Goal: Information Seeking & Learning: Learn about a topic

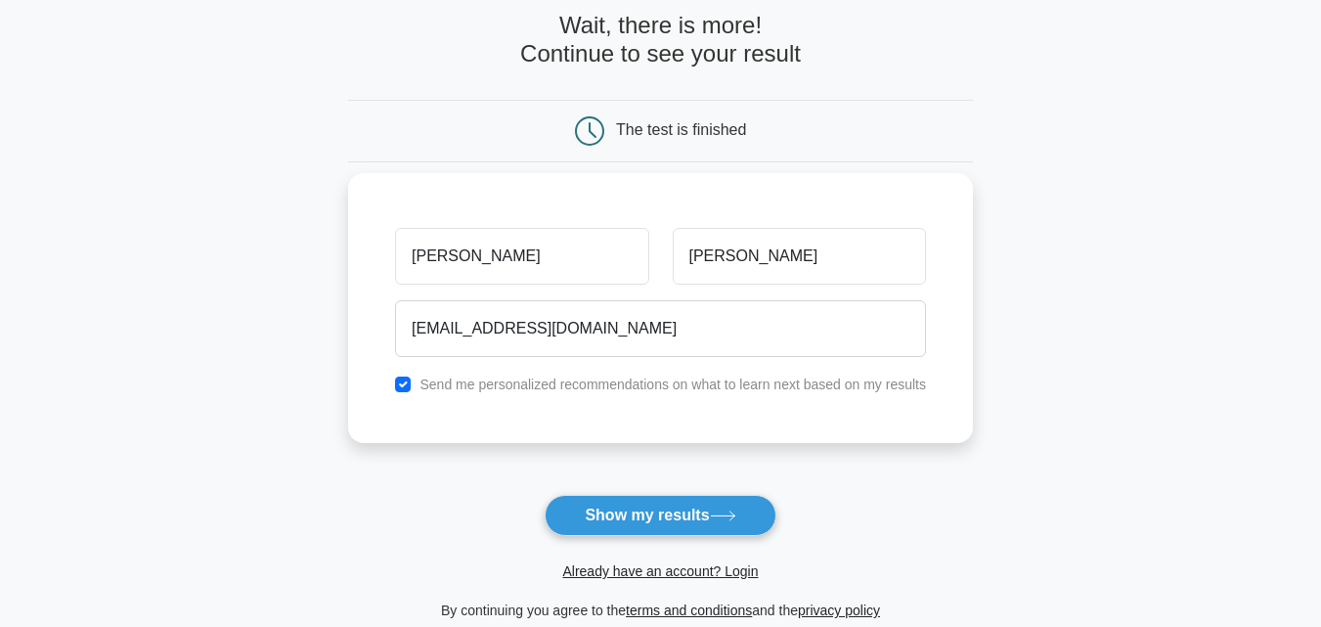
scroll to position [196, 0]
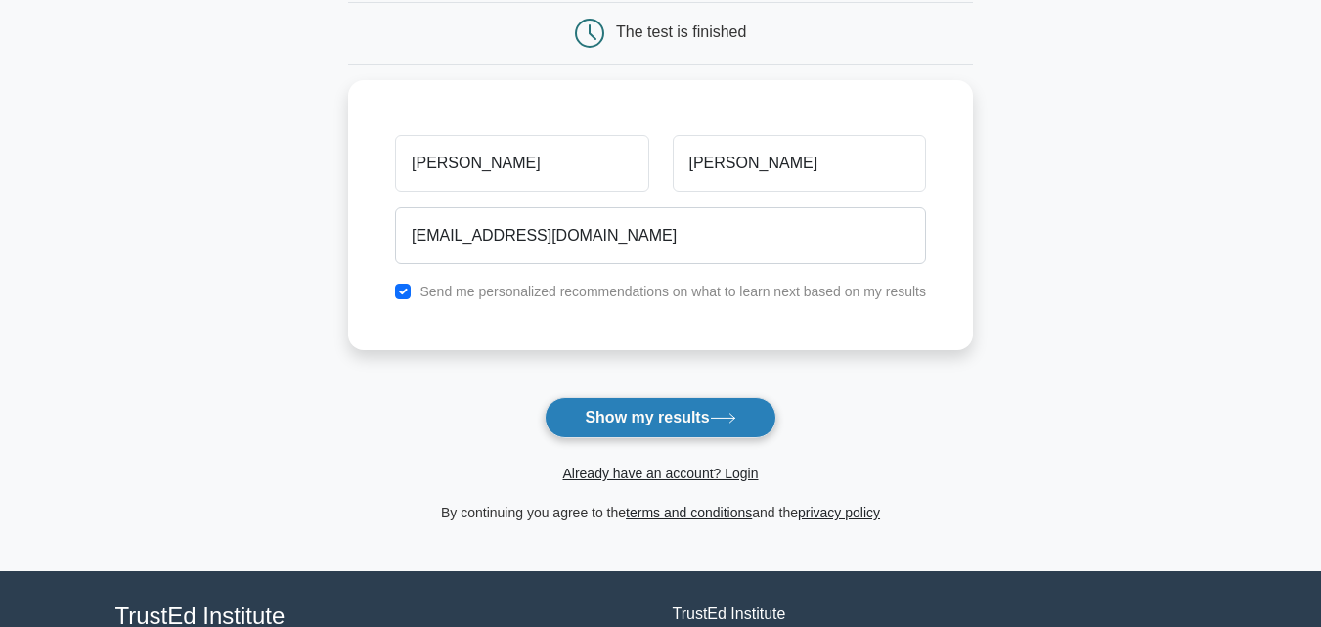
click at [633, 420] on button "Show my results" at bounding box center [660, 417] width 231 height 41
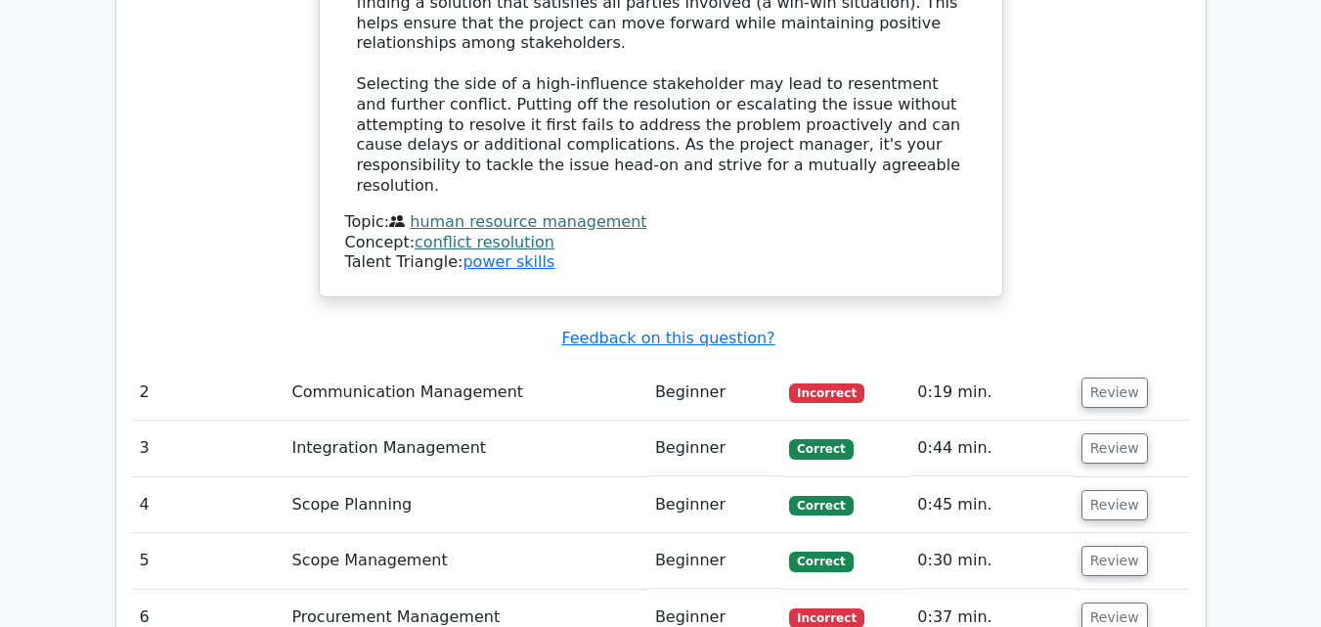
scroll to position [2373, 0]
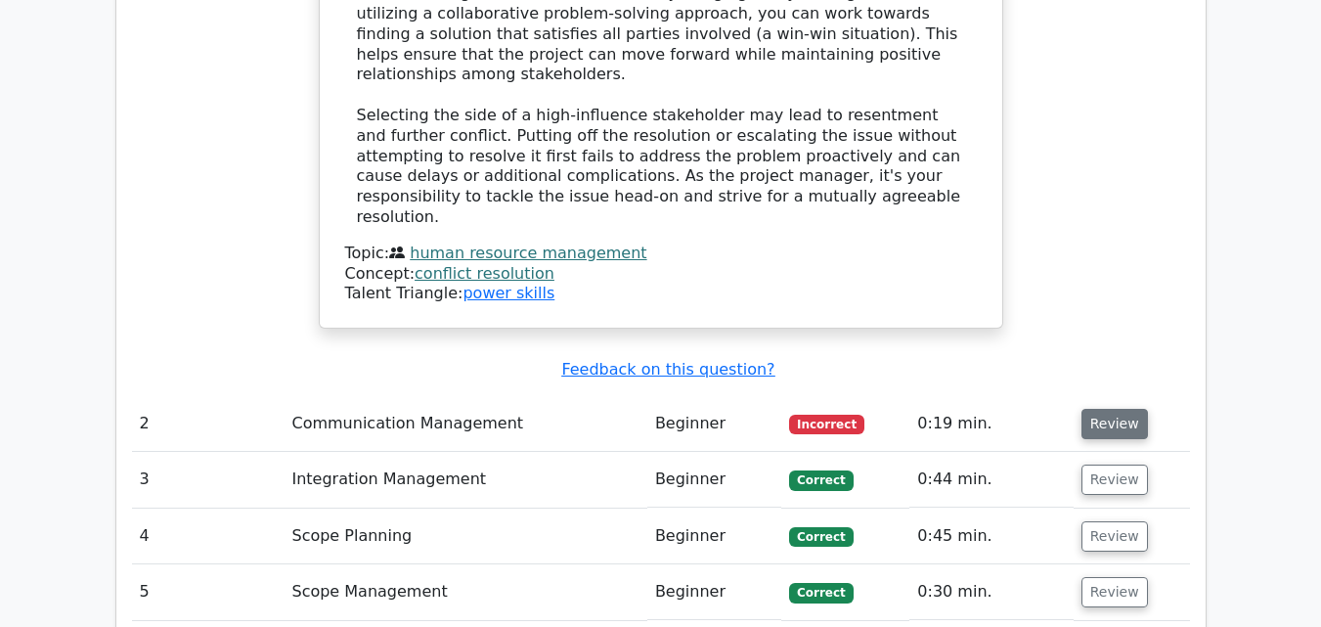
click at [1098, 409] on button "Review" at bounding box center [1114, 424] width 66 height 30
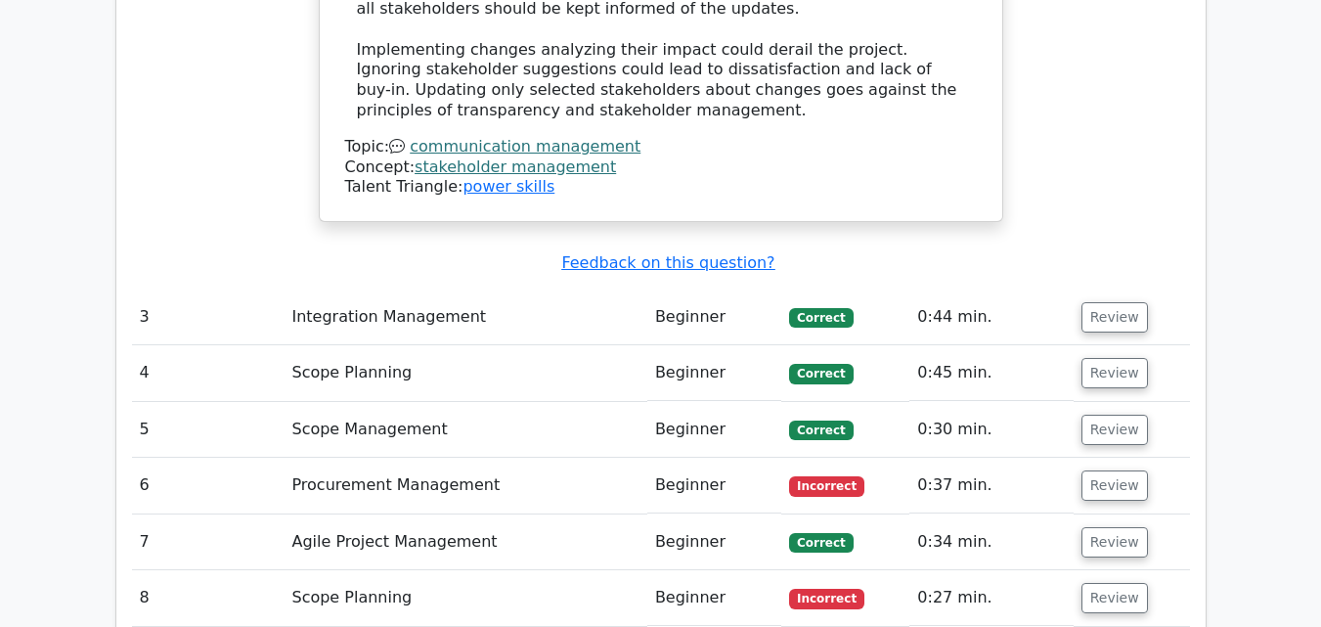
scroll to position [3546, 0]
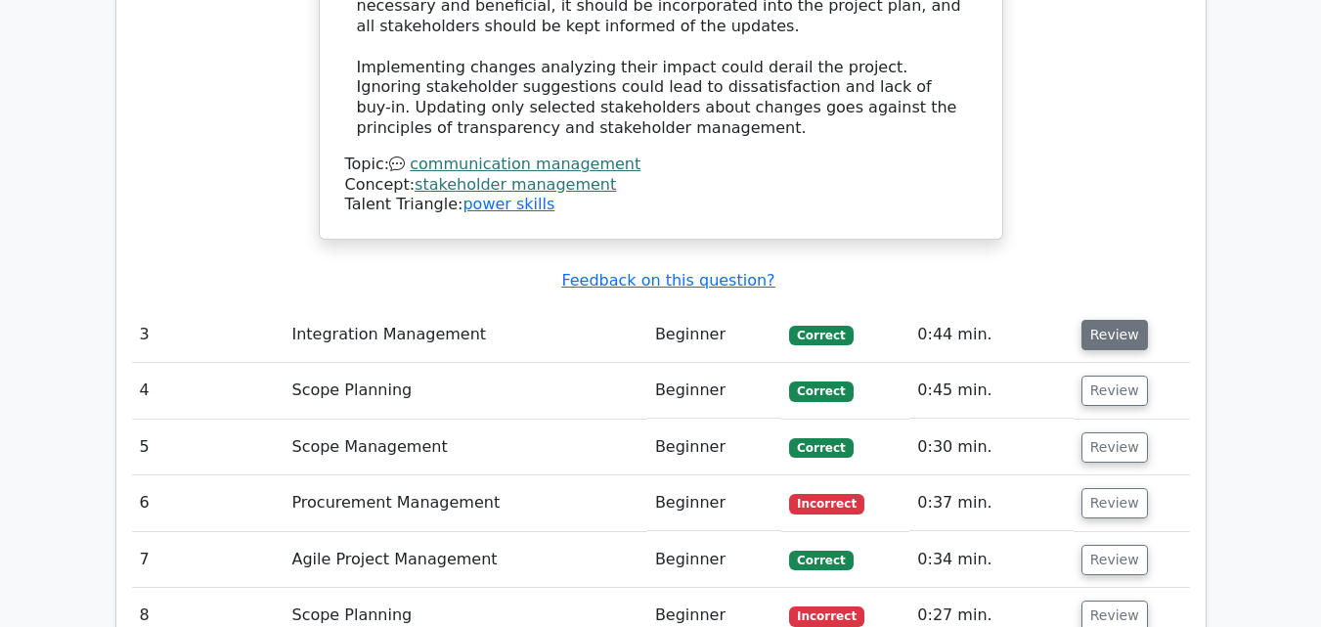
click at [1133, 320] on button "Review" at bounding box center [1114, 335] width 66 height 30
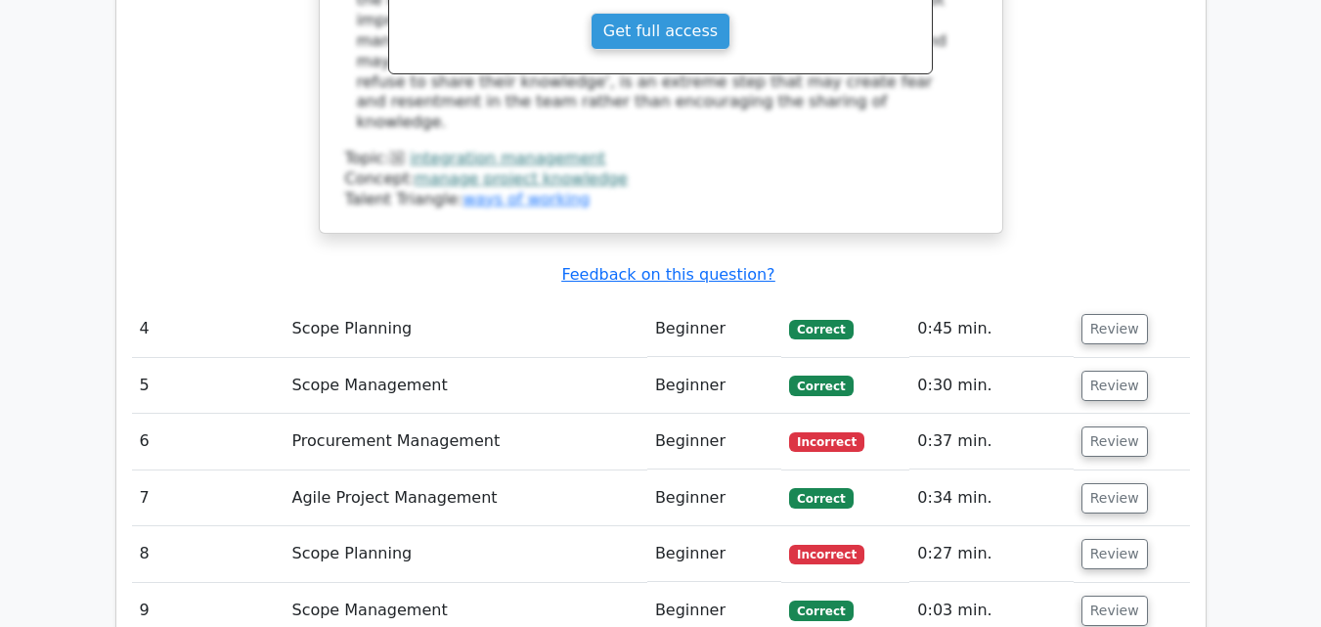
scroll to position [4523, 0]
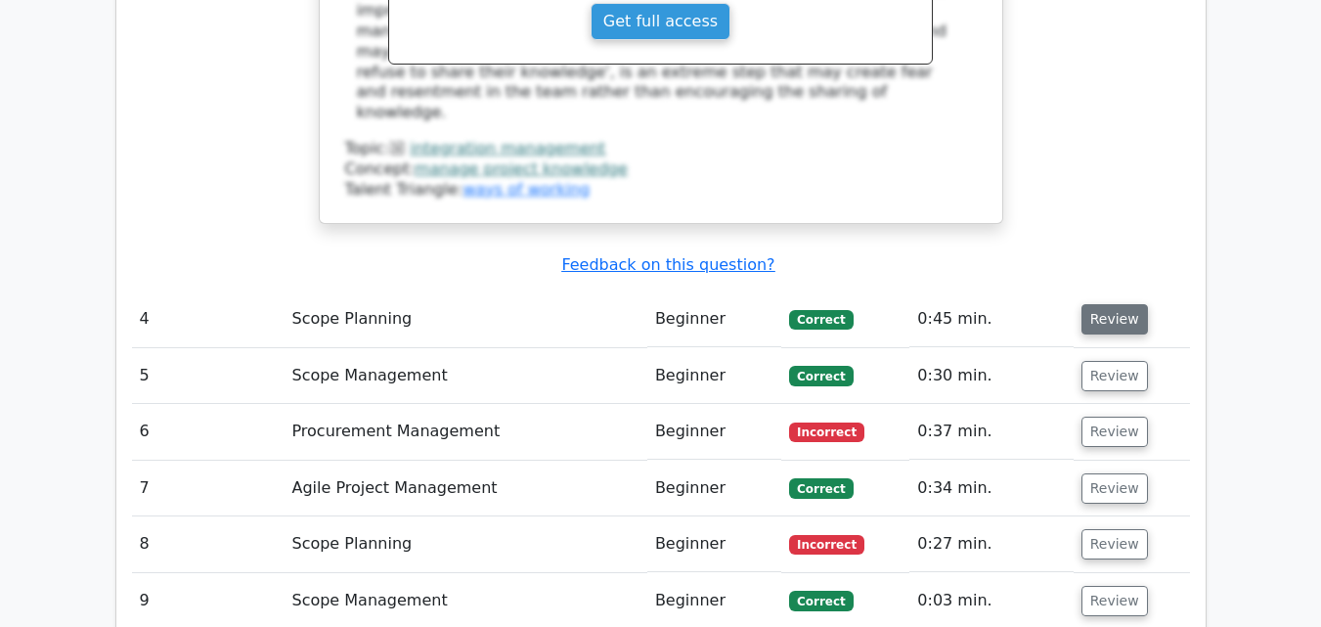
click at [1127, 304] on button "Review" at bounding box center [1114, 319] width 66 height 30
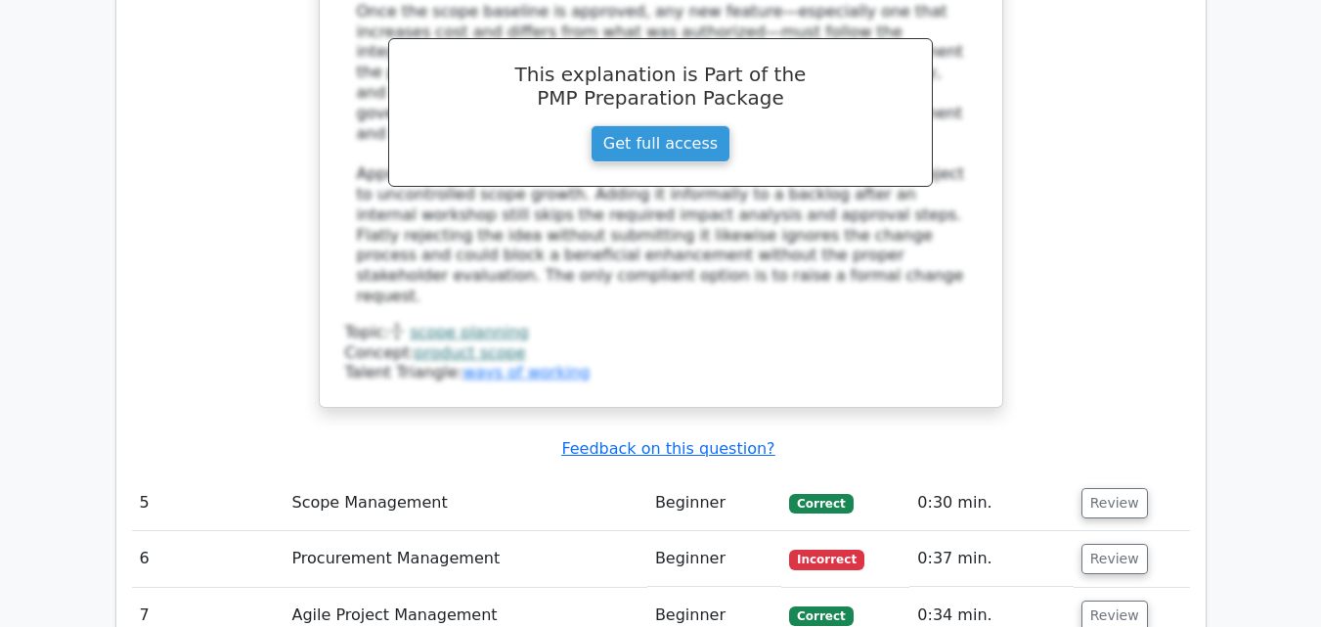
scroll to position [5403, 0]
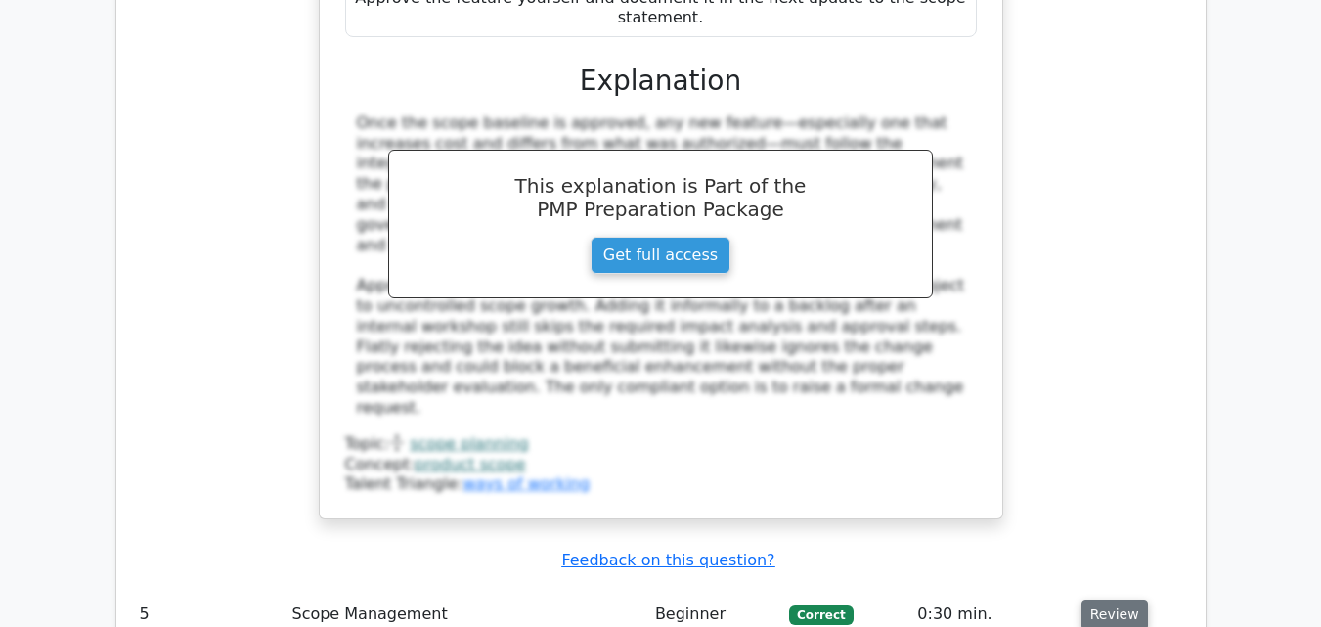
click at [1111, 599] on button "Review" at bounding box center [1114, 614] width 66 height 30
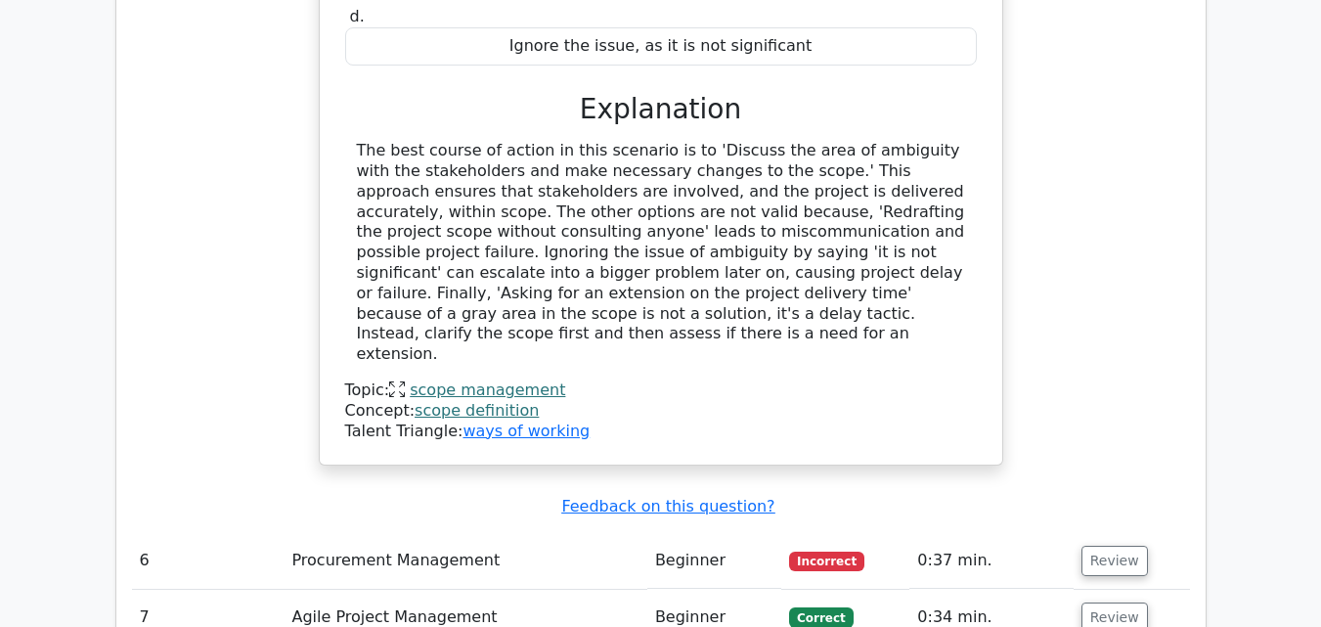
scroll to position [6381, 0]
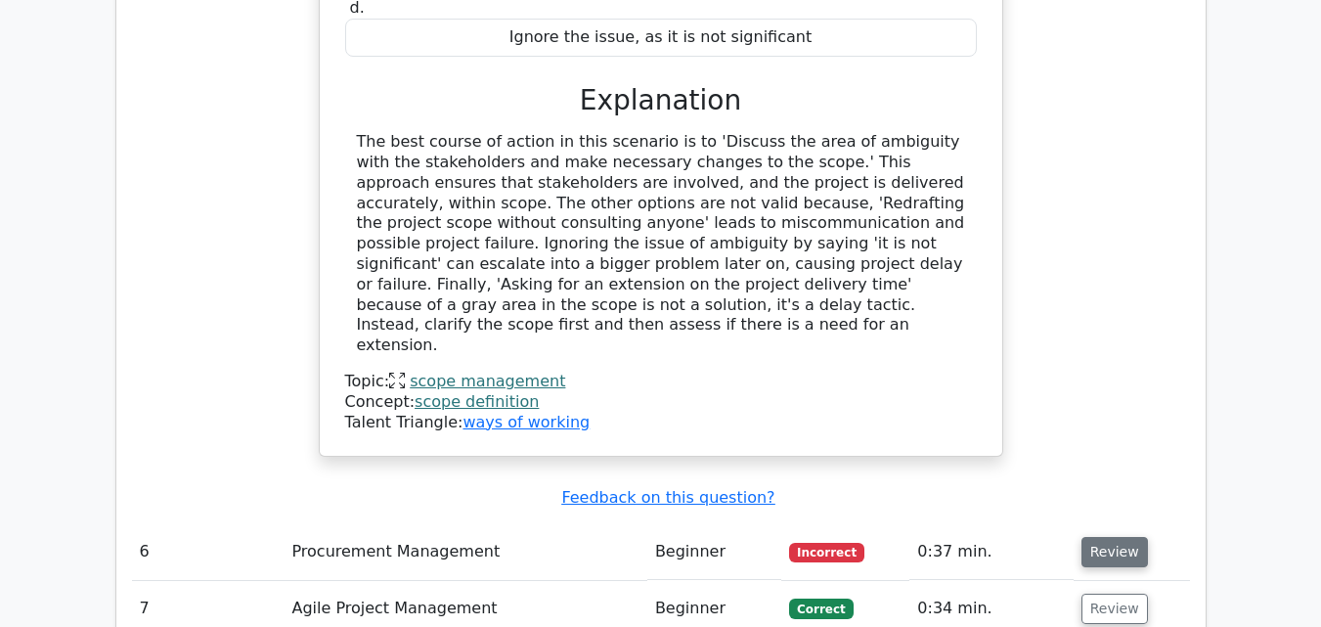
click at [1123, 537] on button "Review" at bounding box center [1114, 552] width 66 height 30
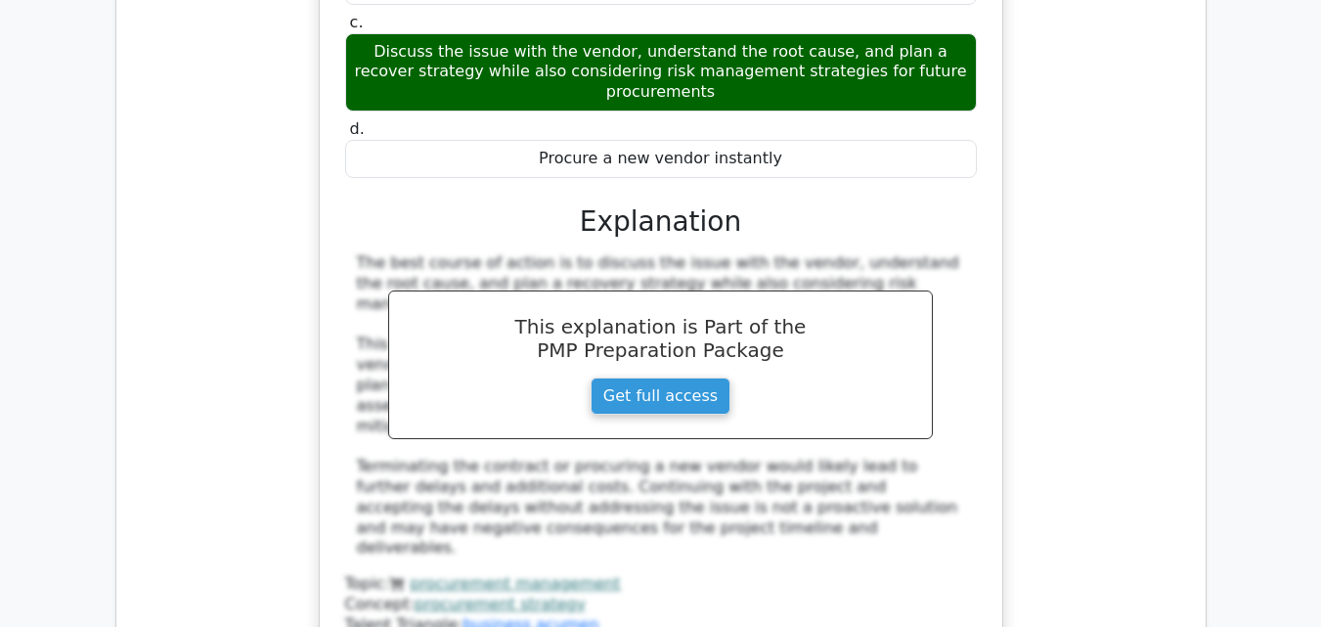
scroll to position [7261, 0]
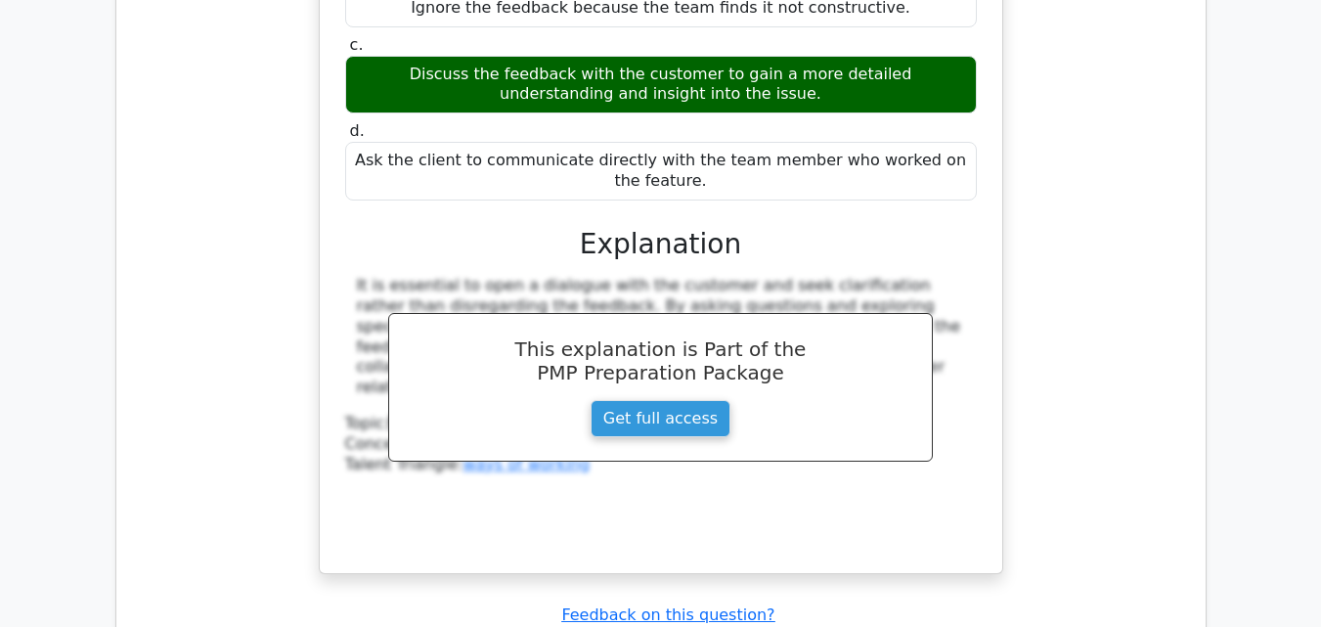
scroll to position [8434, 0]
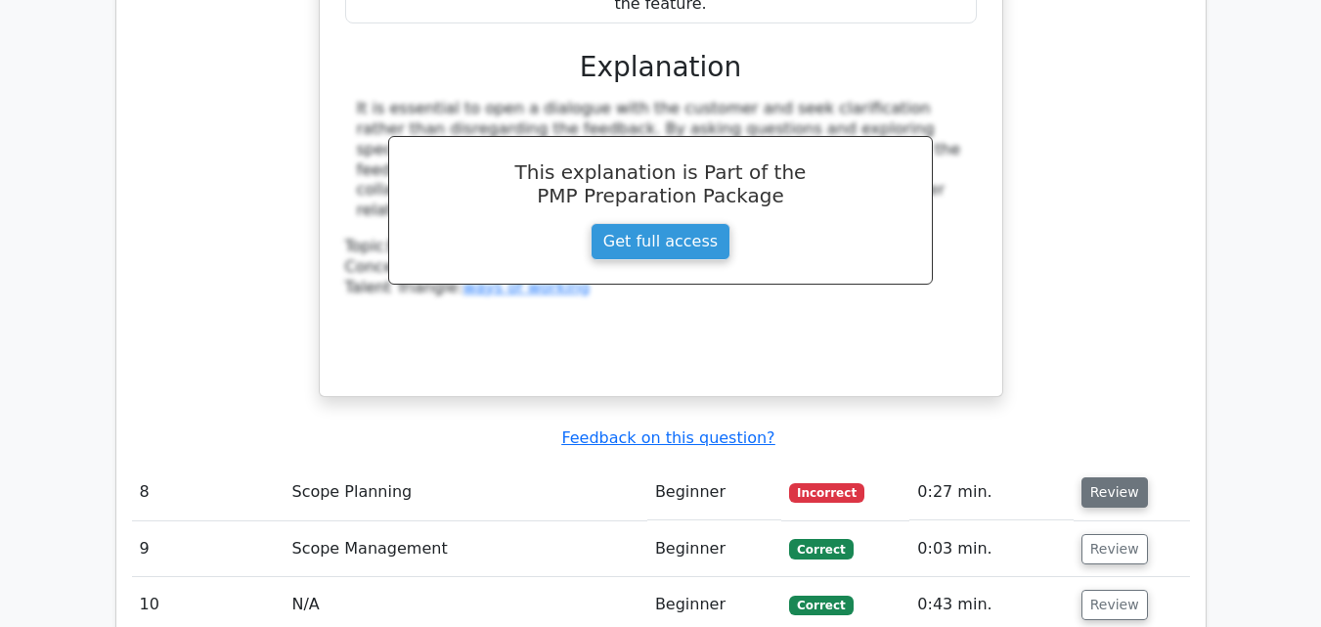
click at [1117, 477] on button "Review" at bounding box center [1114, 492] width 66 height 30
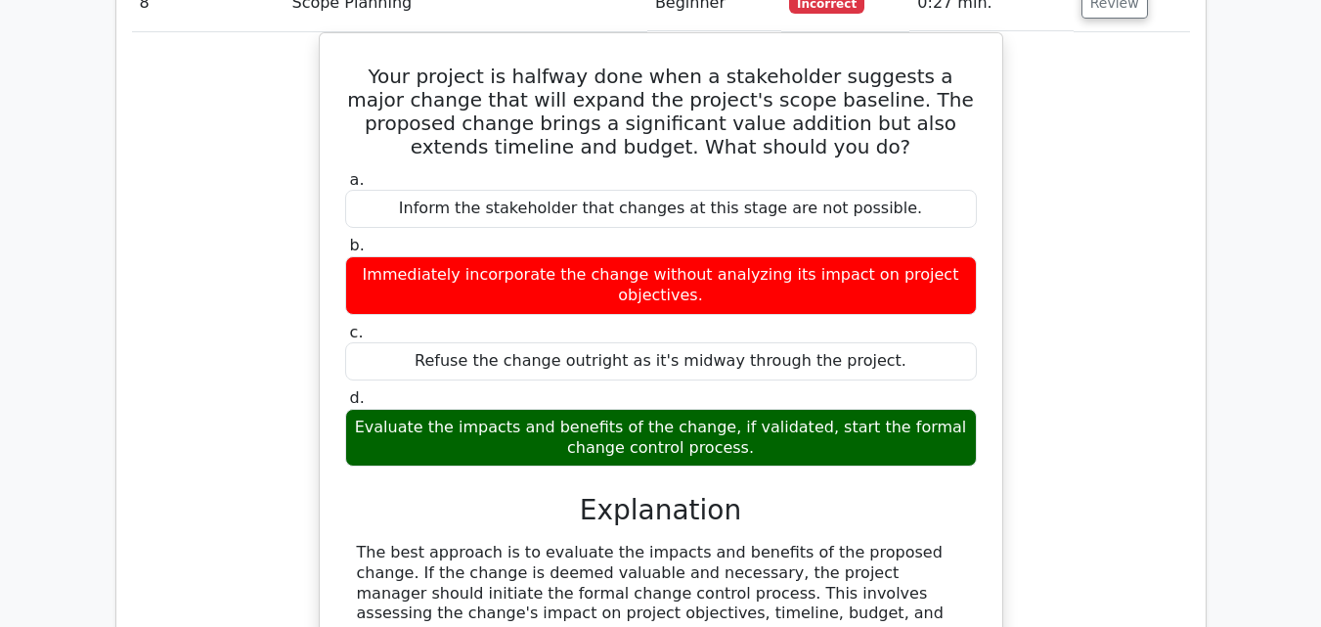
scroll to position [9314, 0]
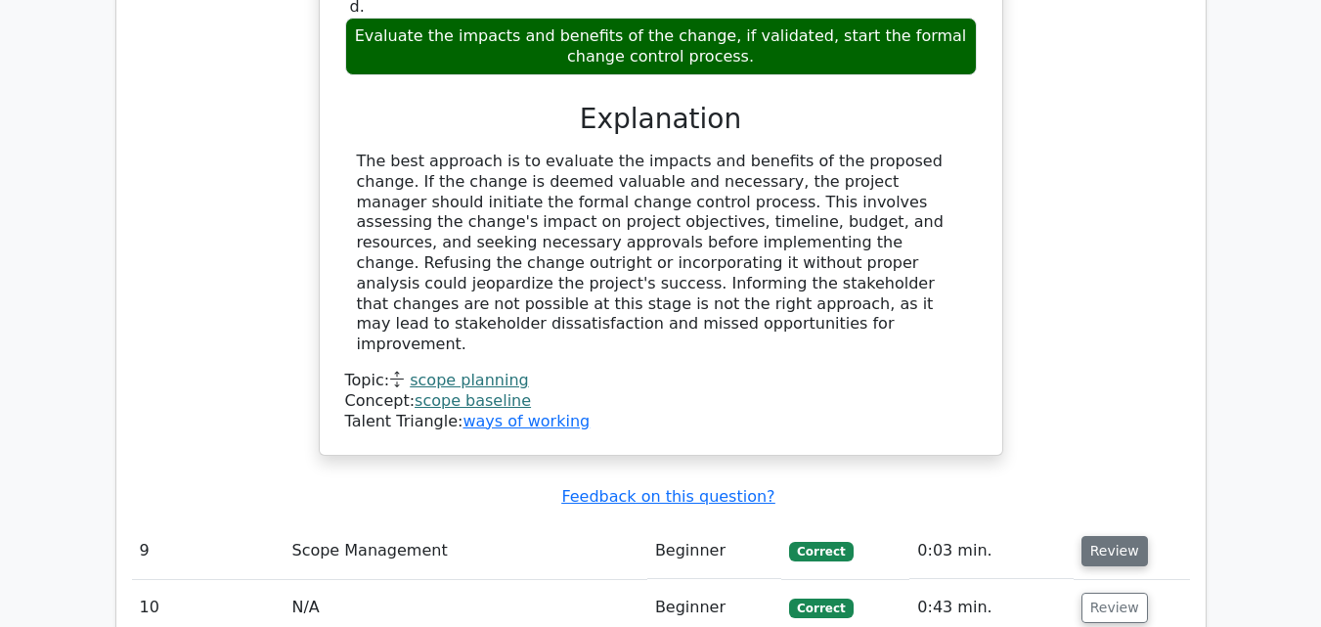
click at [1106, 536] on button "Review" at bounding box center [1114, 551] width 66 height 30
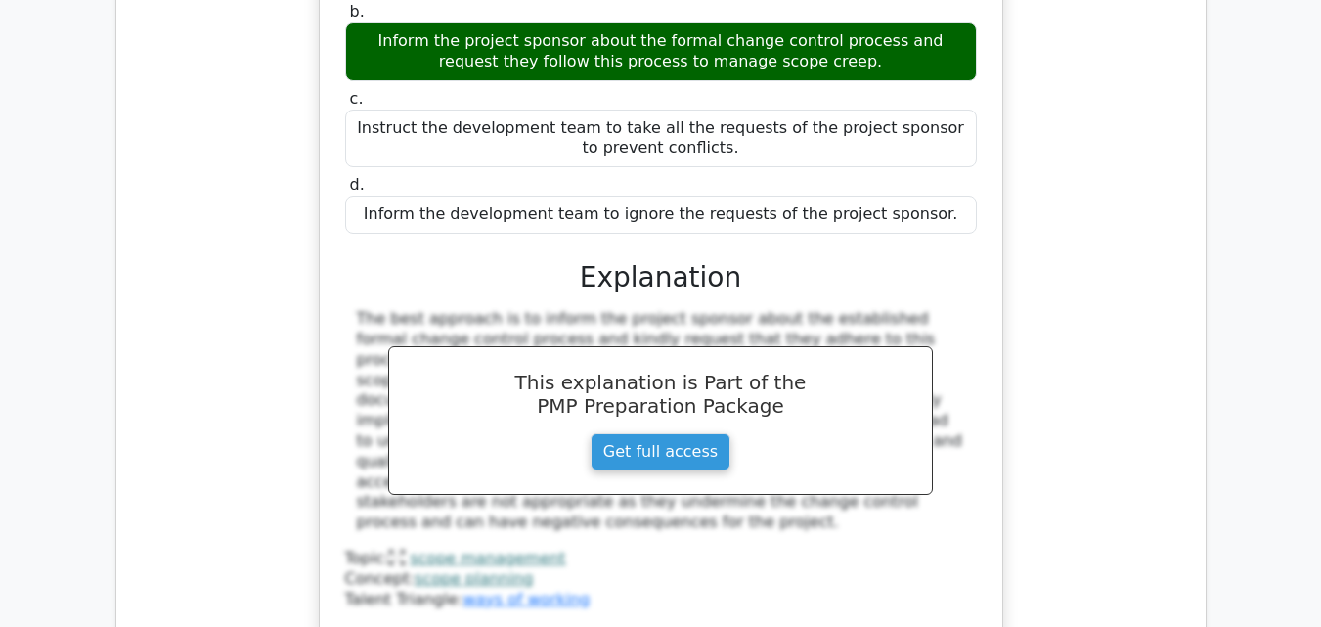
scroll to position [10096, 0]
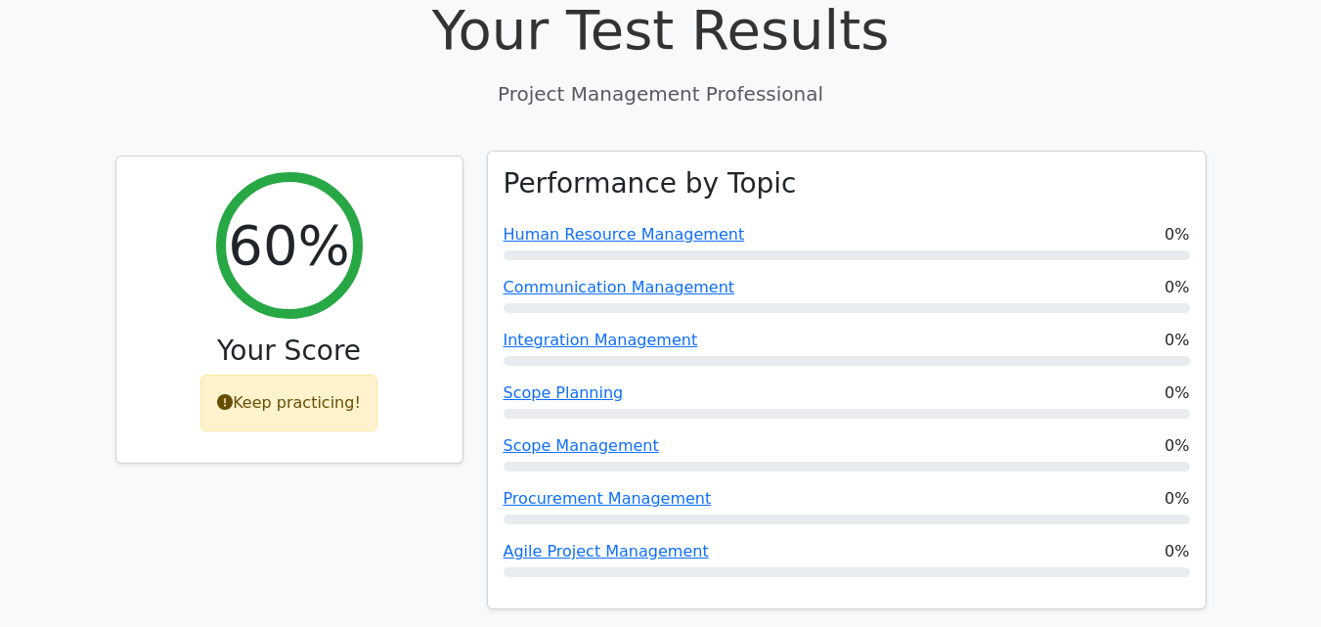
scroll to position [684, 0]
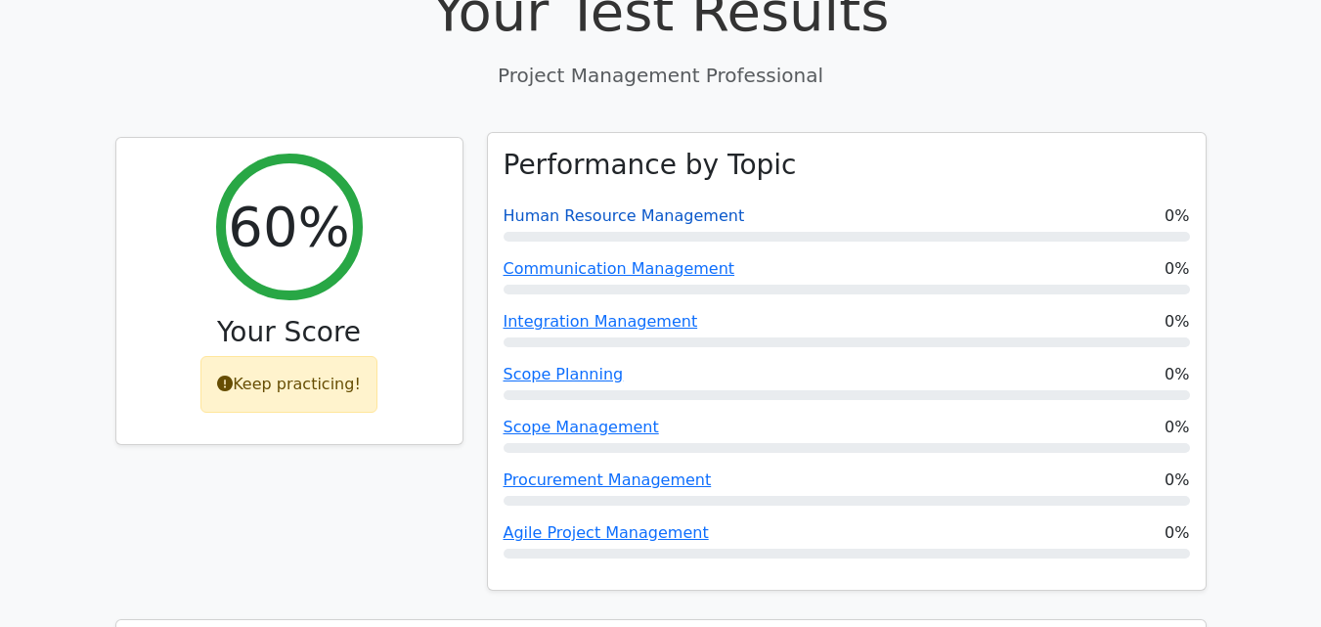
click at [669, 206] on link "Human Resource Management" at bounding box center [623, 215] width 241 height 19
